Goal: Task Accomplishment & Management: Use online tool/utility

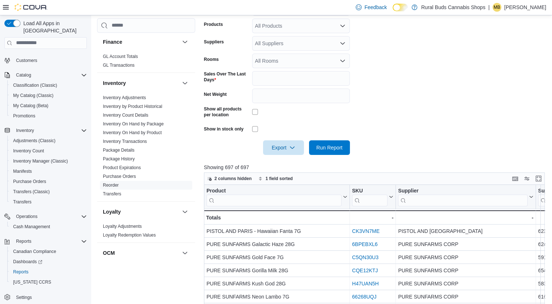
scroll to position [22, 0]
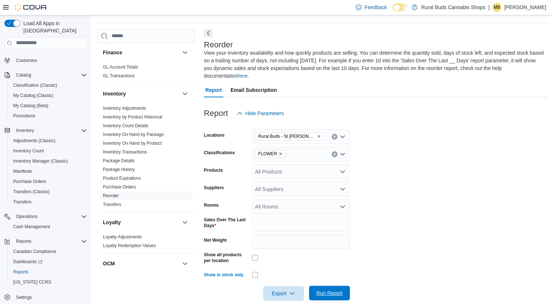
click at [326, 290] on span "Run Report" at bounding box center [329, 293] width 26 height 7
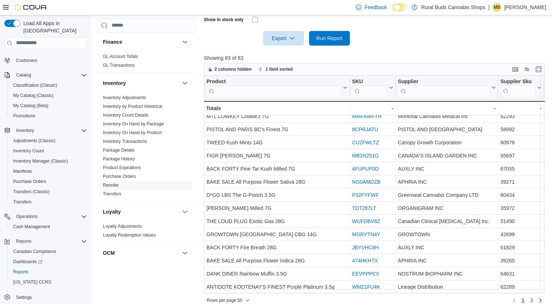
scroll to position [482, 0]
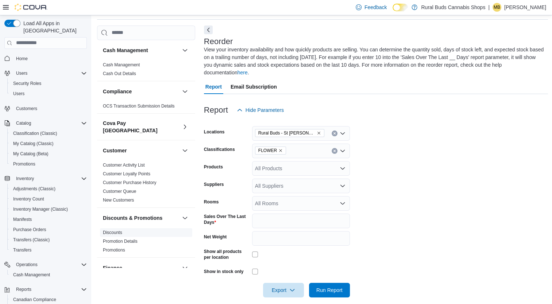
scroll to position [36, 0]
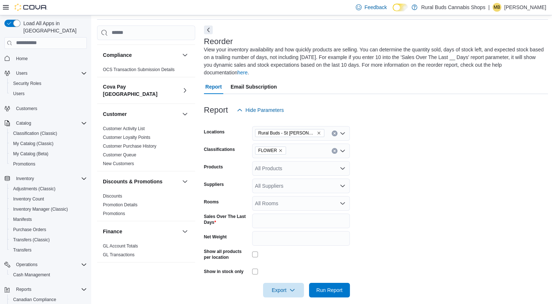
drag, startPoint x: 278, startPoint y: 143, endPoint x: 280, endPoint y: 147, distance: 4.8
click at [278, 149] on icon "Remove FLOWER from selection in this group" at bounding box center [280, 151] width 4 height 4
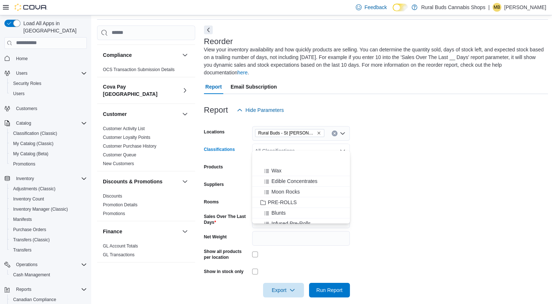
scroll to position [657, 0]
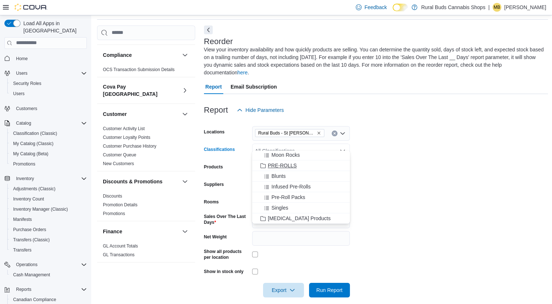
click at [293, 165] on span "PRE-ROLLS" at bounding box center [282, 165] width 29 height 7
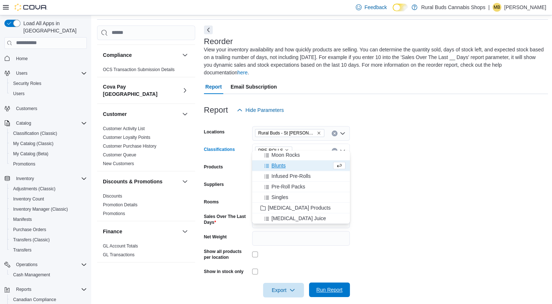
click at [325, 286] on span "Run Report" at bounding box center [329, 289] width 26 height 7
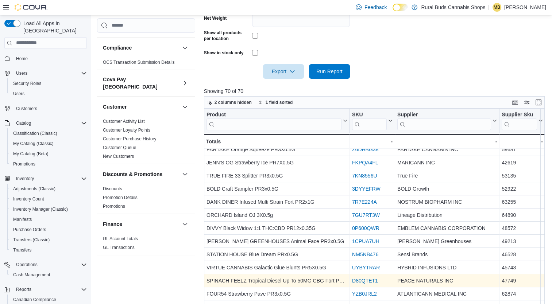
scroll to position [277, 0]
